Goal: Task Accomplishment & Management: Use online tool/utility

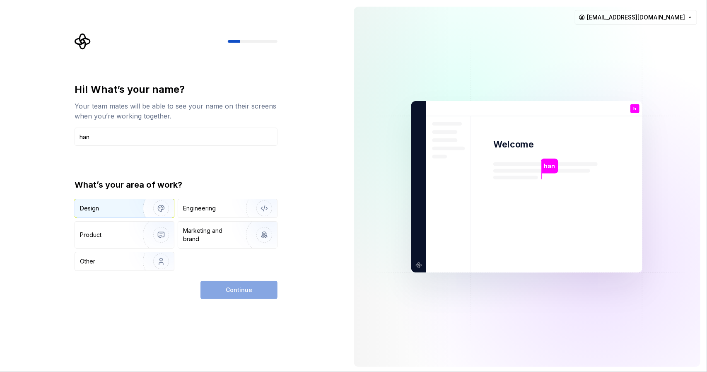
type input "han"
click at [138, 203] on img "button" at bounding box center [155, 209] width 53 height 56
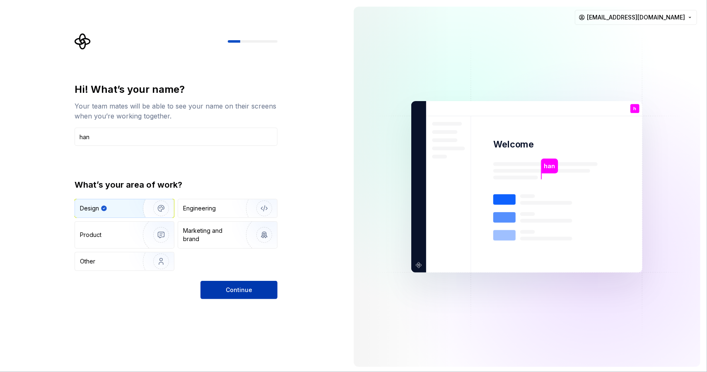
click at [233, 282] on button "Continue" at bounding box center [238, 290] width 77 height 18
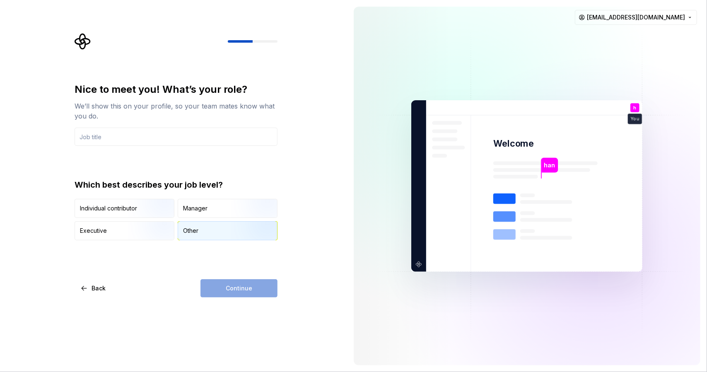
click at [205, 229] on div "Other" at bounding box center [227, 231] width 99 height 18
click at [171, 144] on input "text" at bounding box center [176, 137] width 203 height 18
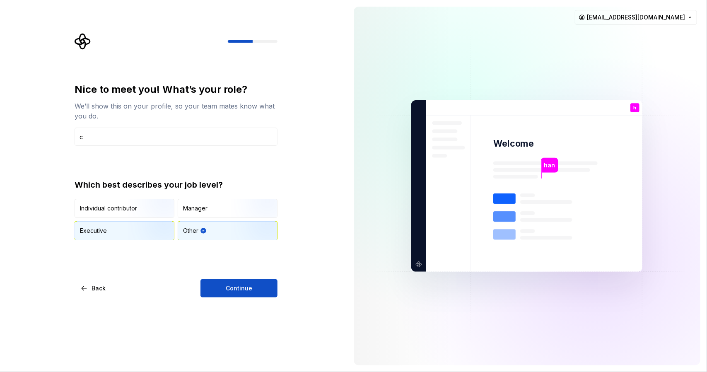
click at [154, 222] on img "button" at bounding box center [154, 241] width 53 height 56
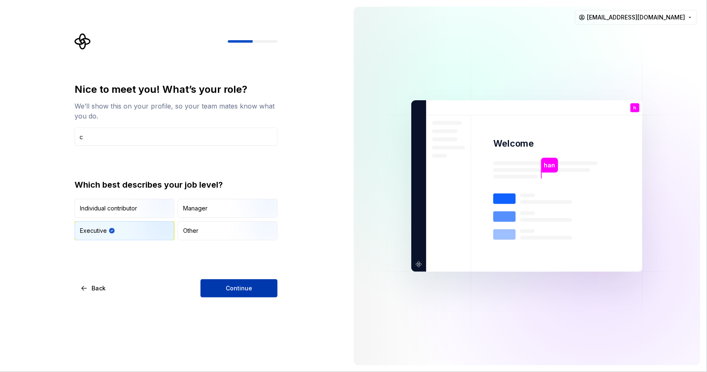
click at [233, 287] on span "Continue" at bounding box center [239, 288] width 27 height 8
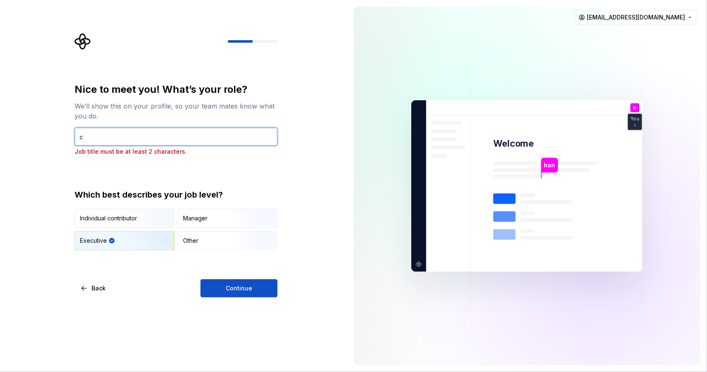
click at [204, 138] on input "c" at bounding box center [176, 137] width 203 height 18
type input "cs"
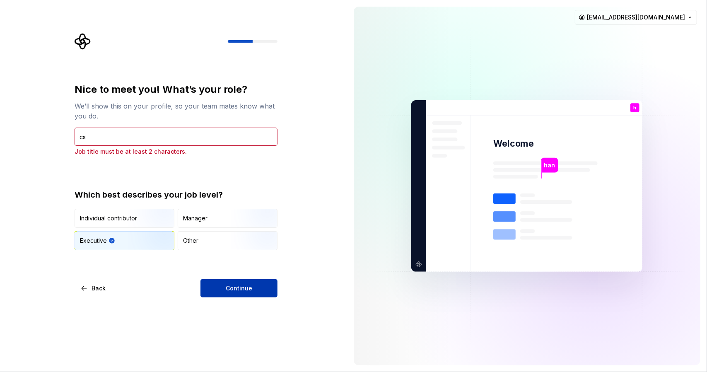
click at [225, 282] on button "Continue" at bounding box center [238, 288] width 77 height 18
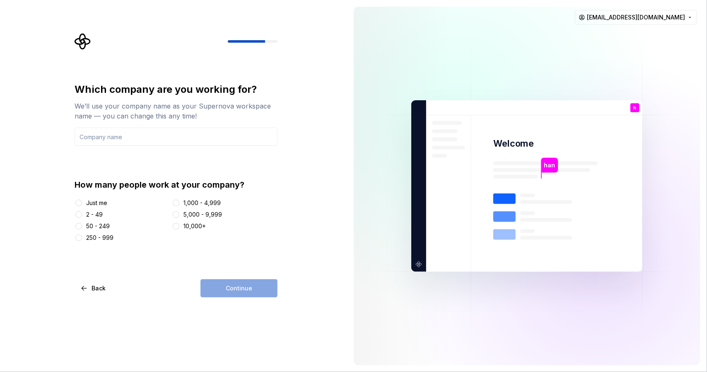
click at [91, 208] on div "Just me 2 - 49 50 - 249 250 - 999 1,000 - 4,999 5,000 - 9,999 10,000+" at bounding box center [176, 220] width 203 height 43
click at [92, 204] on div "Just me" at bounding box center [96, 203] width 21 height 8
click at [82, 204] on button "Just me" at bounding box center [78, 203] width 7 height 7
click at [228, 286] on div "Continue" at bounding box center [238, 288] width 77 height 18
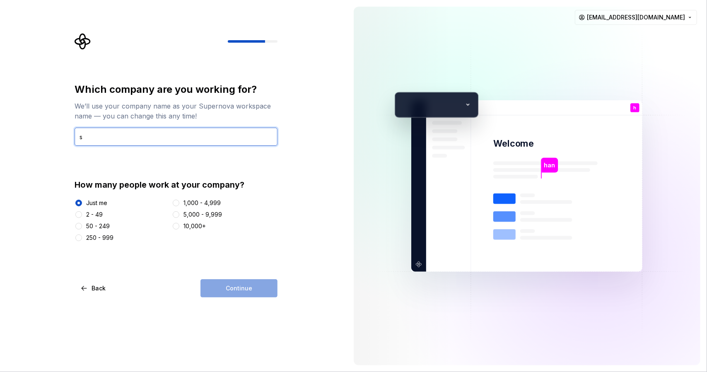
click at [181, 141] on input "s" at bounding box center [176, 137] width 203 height 18
type input "sss"
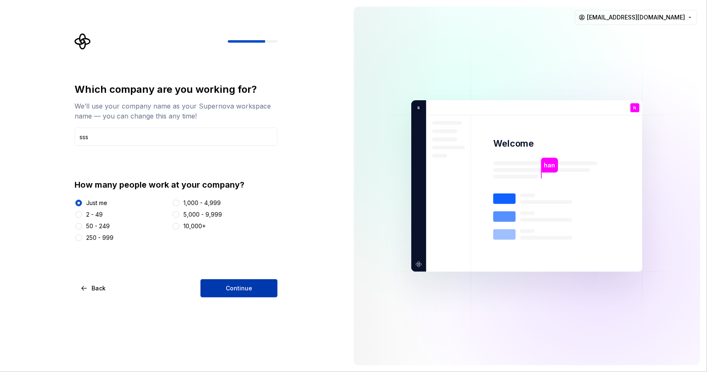
click at [222, 294] on button "Continue" at bounding box center [238, 288] width 77 height 18
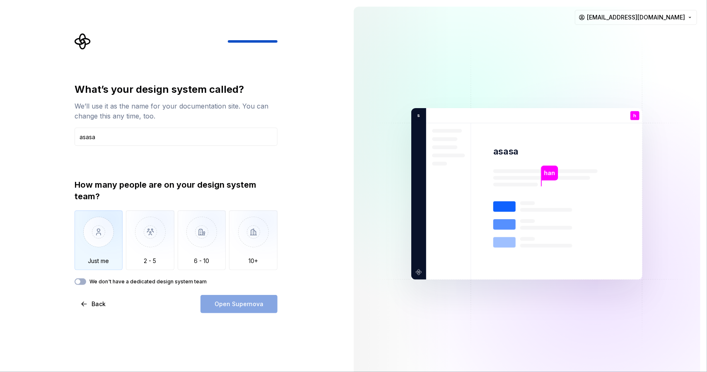
type input "asasa"
click at [116, 247] on img "button" at bounding box center [99, 238] width 48 height 56
click at [234, 302] on span "Open Supernova" at bounding box center [239, 304] width 49 height 8
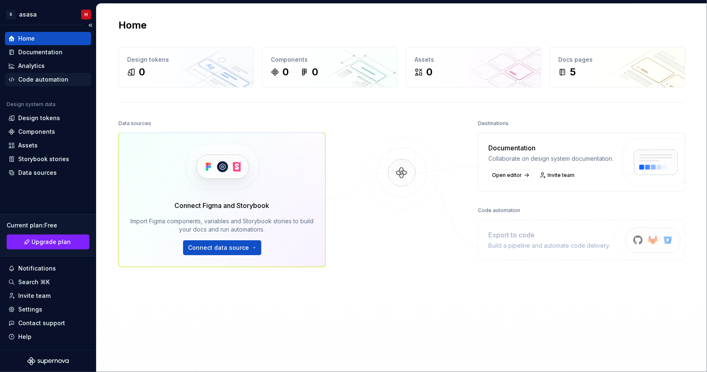
click at [56, 82] on div "Code automation" at bounding box center [43, 79] width 50 height 8
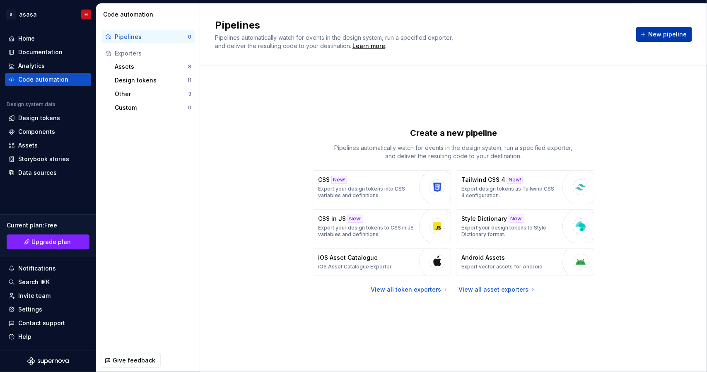
click at [665, 31] on span "New pipeline" at bounding box center [667, 34] width 39 height 8
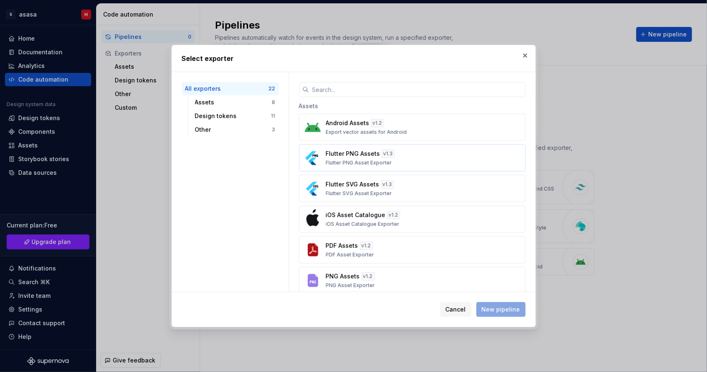
click at [453, 159] on div "Flutter PNG Assets v 1.3 Flutter PNG Asset Exporter" at bounding box center [410, 158] width 168 height 17
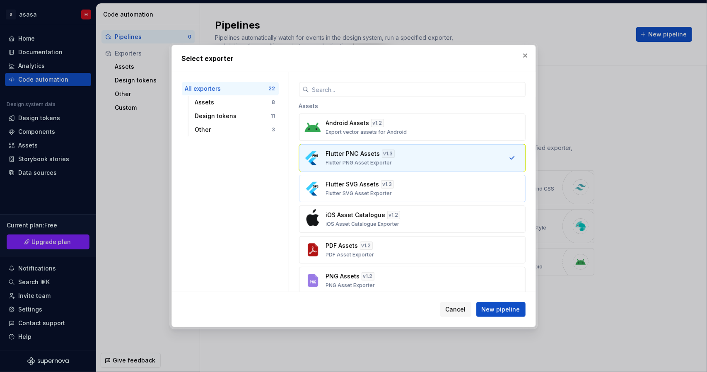
click at [437, 186] on div "Flutter SVG Assets v 1.3 Flutter SVG Asset Exporter" at bounding box center [410, 188] width 168 height 17
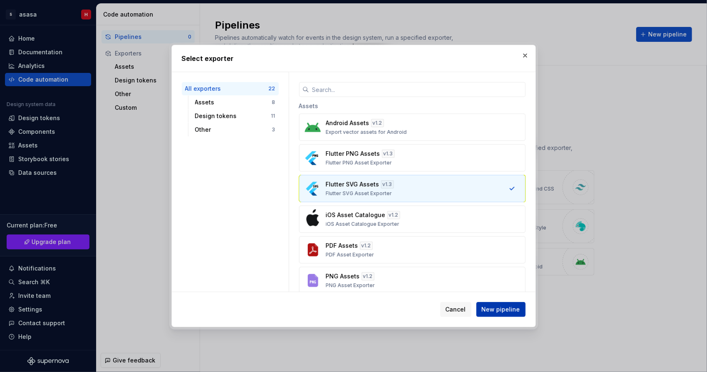
click at [498, 308] on span "New pipeline" at bounding box center [501, 309] width 39 height 8
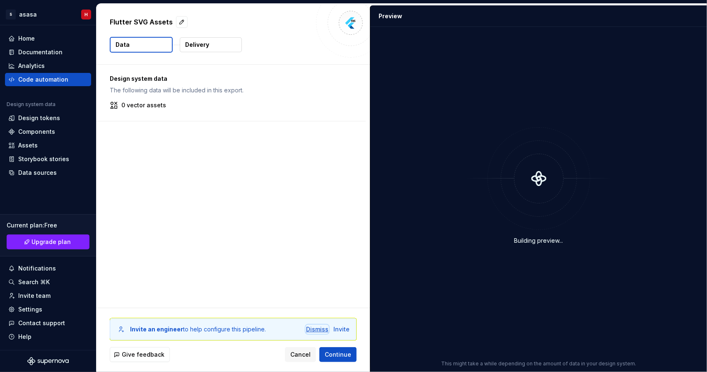
click at [319, 328] on div "Dismiss" at bounding box center [317, 329] width 22 height 8
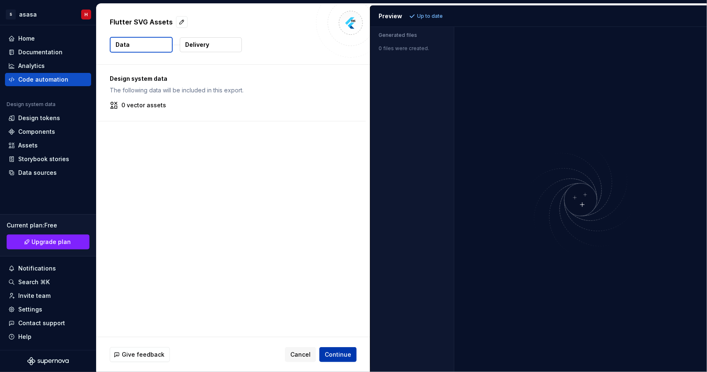
click at [334, 357] on span "Continue" at bounding box center [338, 354] width 27 height 8
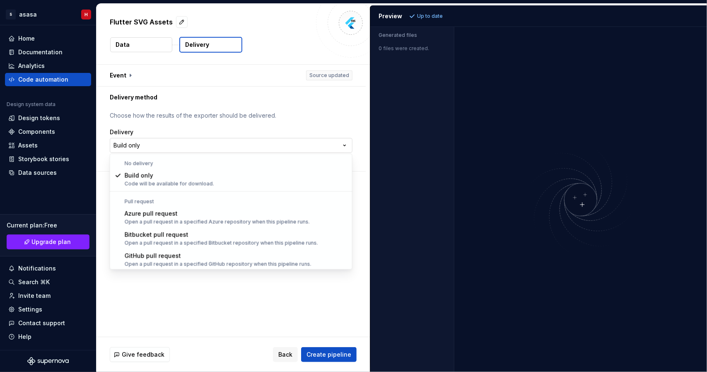
click at [336, 147] on html "**********" at bounding box center [353, 186] width 707 height 372
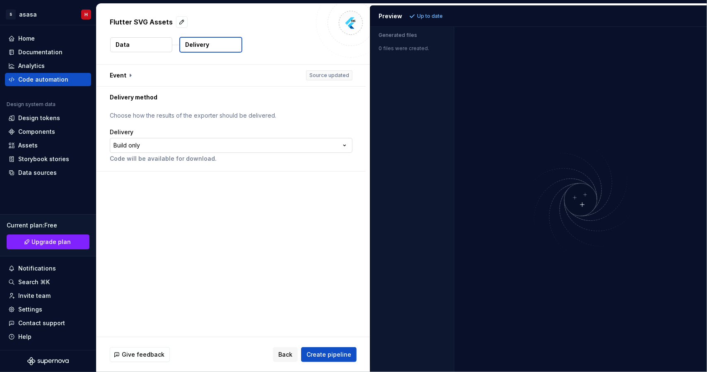
click at [336, 147] on html "**********" at bounding box center [353, 186] width 707 height 372
click at [339, 356] on span "Create pipeline" at bounding box center [329, 354] width 45 height 8
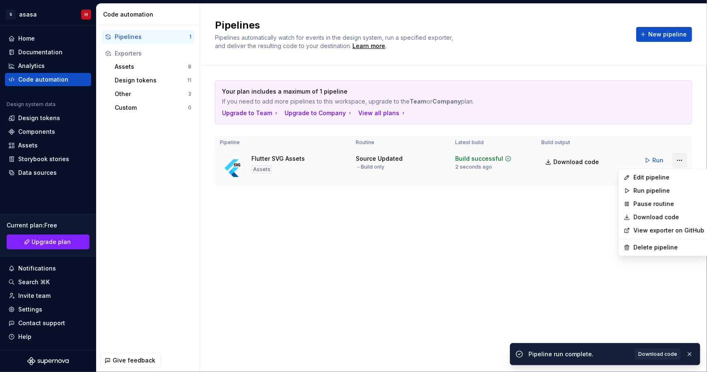
click at [679, 159] on html "S asasa H Home Documentation Analytics Code automation Design system data Desig…" at bounding box center [353, 186] width 707 height 372
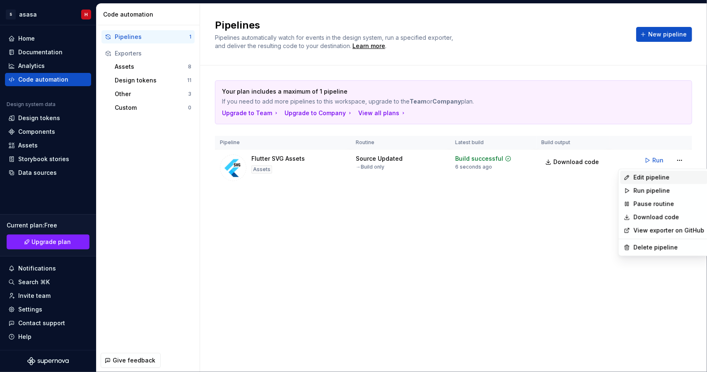
click at [647, 183] on div "Edit pipeline" at bounding box center [663, 177] width 87 height 13
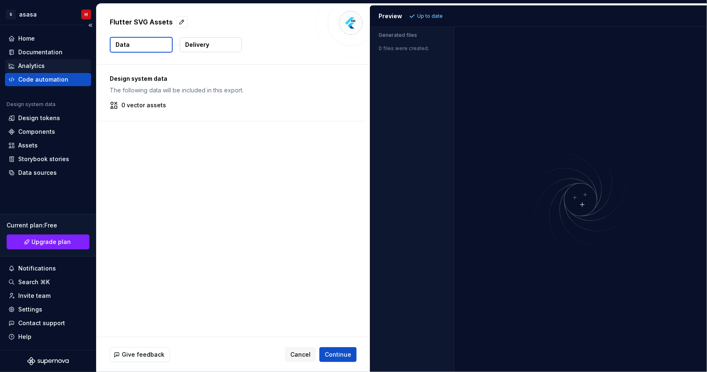
click at [43, 66] on div "Analytics" at bounding box center [31, 66] width 27 height 8
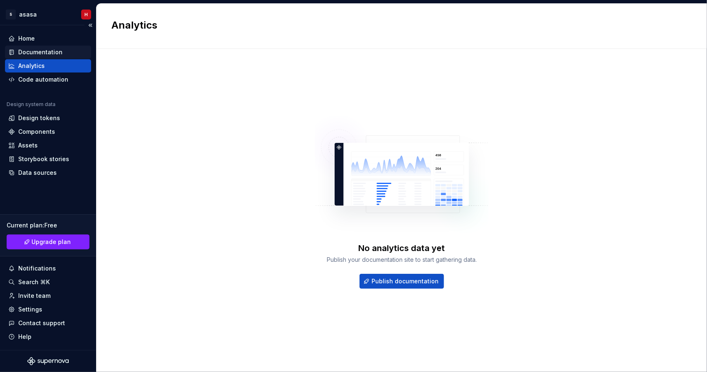
click at [46, 53] on div "Documentation" at bounding box center [40, 52] width 44 height 8
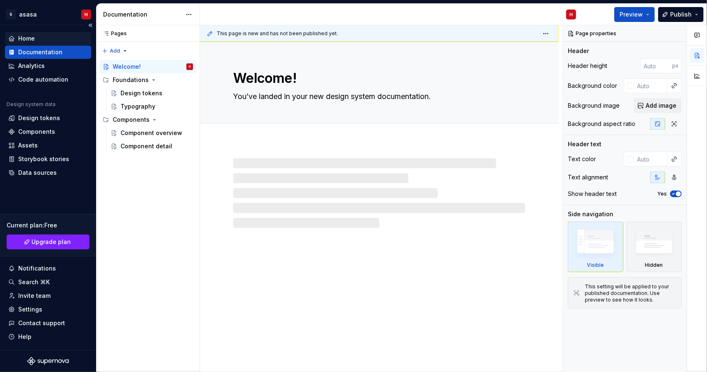
type textarea "*"
click at [31, 38] on div "Home" at bounding box center [26, 38] width 17 height 8
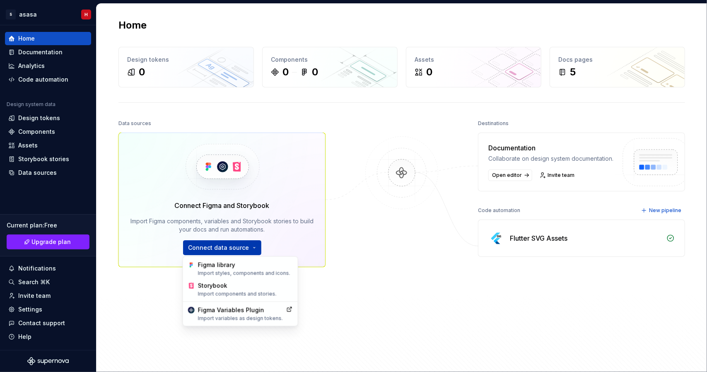
click at [212, 249] on html "S asasa H Home Documentation Analytics Code automation Design system data Desig…" at bounding box center [353, 186] width 707 height 372
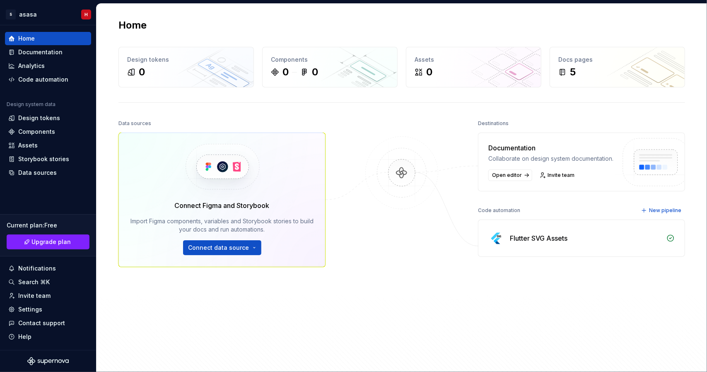
click at [374, 261] on html "S asasa H Home Documentation Analytics Code automation Design system data Desig…" at bounding box center [353, 186] width 707 height 372
